Goal: Browse casually

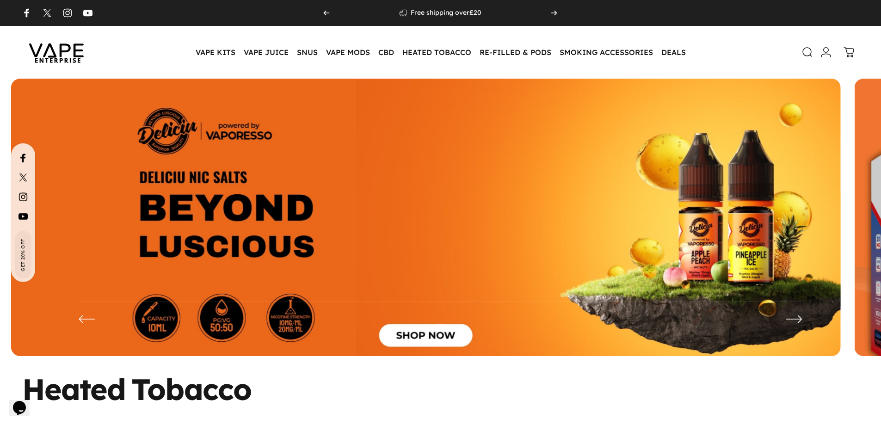
click at [328, 211] on img at bounding box center [426, 224] width 830 height 291
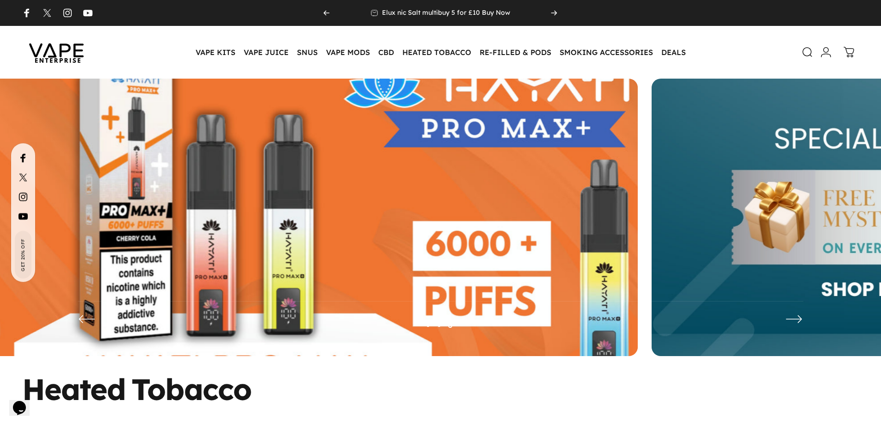
click at [295, 234] on img at bounding box center [223, 224] width 1078 height 379
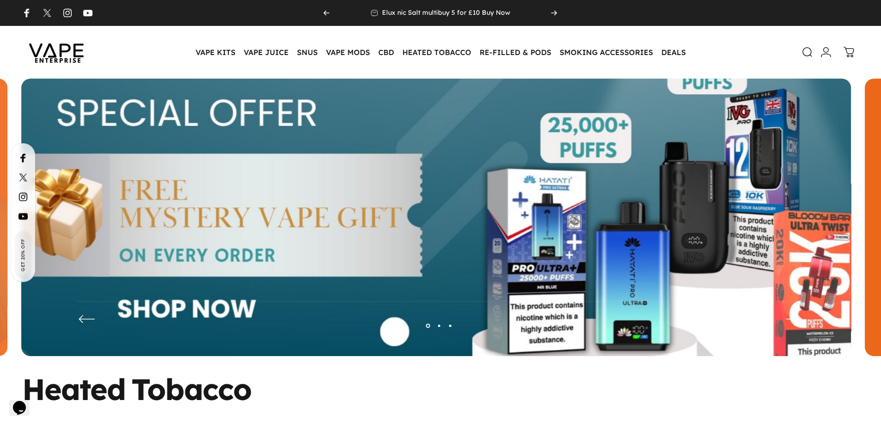
click at [377, 249] on img at bounding box center [436, 224] width 1078 height 379
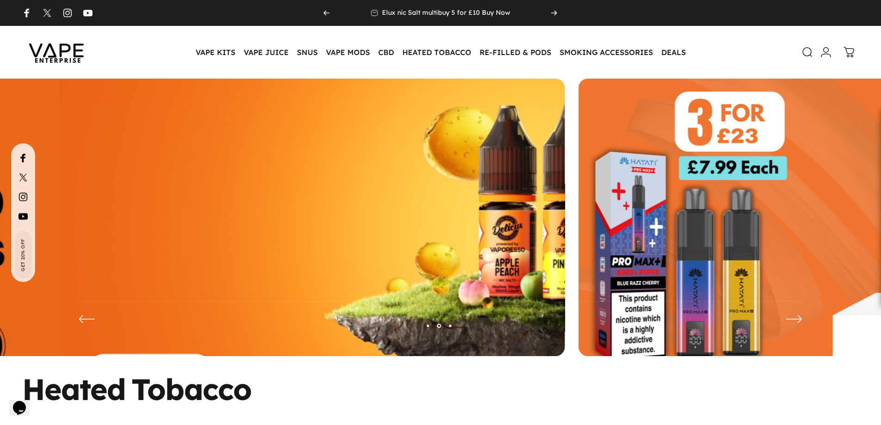
click at [361, 250] on img at bounding box center [150, 224] width 1078 height 379
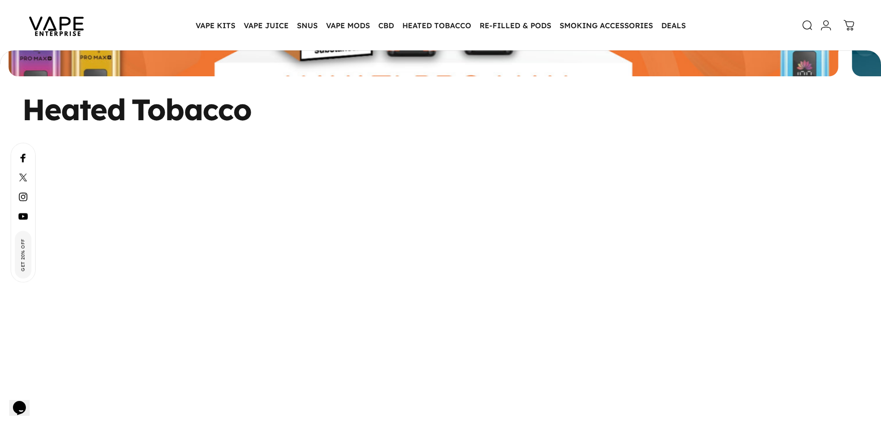
scroll to position [553, 0]
